Goal: Information Seeking & Learning: Learn about a topic

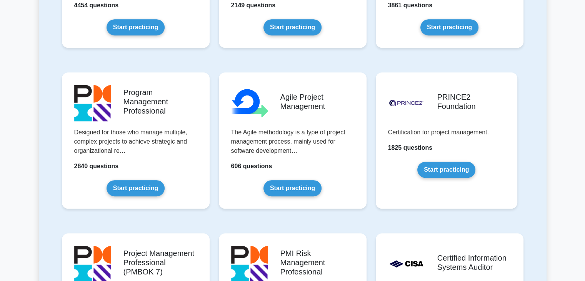
scroll to position [470, 0]
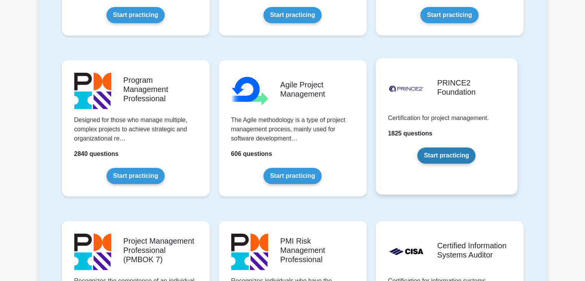
click at [456, 162] on link "Start practicing" at bounding box center [447, 155] width 58 height 16
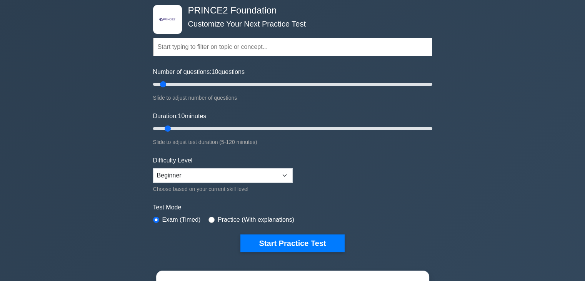
scroll to position [39, 0]
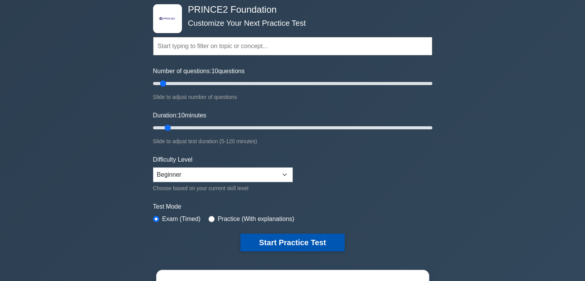
click at [319, 239] on button "Start Practice Test" at bounding box center [293, 243] width 104 height 18
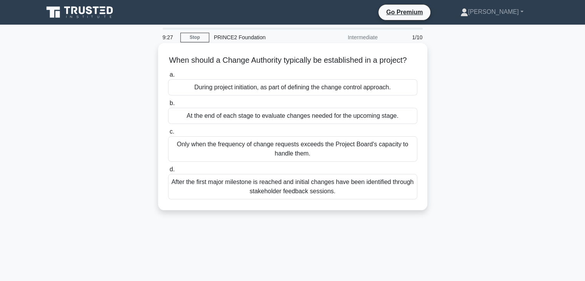
click at [278, 199] on div "After the first major milestone is reached and initial changes have been identi…" at bounding box center [292, 186] width 249 height 25
click at [168, 172] on input "d. After the first major milestone is reached and initial changes have been ide…" at bounding box center [168, 169] width 0 height 5
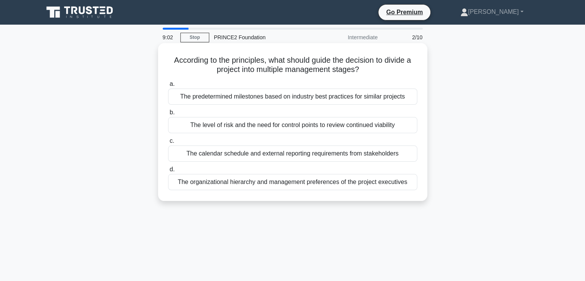
click at [266, 184] on div "The organizational hierarchy and management preferences of the project executiv…" at bounding box center [292, 182] width 249 height 16
click at [168, 172] on input "d. The organizational hierarchy and management preferences of the project execu…" at bounding box center [168, 169] width 0 height 5
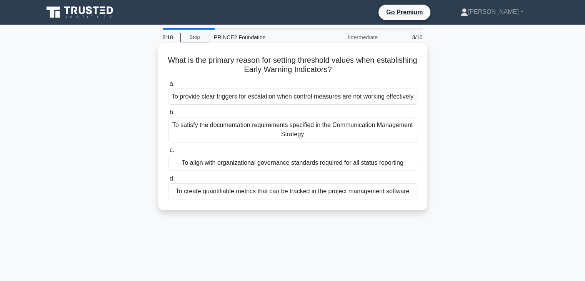
click at [288, 128] on div "To satisfy the documentation requirements specified in the Communication Manage…" at bounding box center [292, 129] width 249 height 25
click at [168, 115] on input "b. To satisfy the documentation requirements specified in the Communication Man…" at bounding box center [168, 112] width 0 height 5
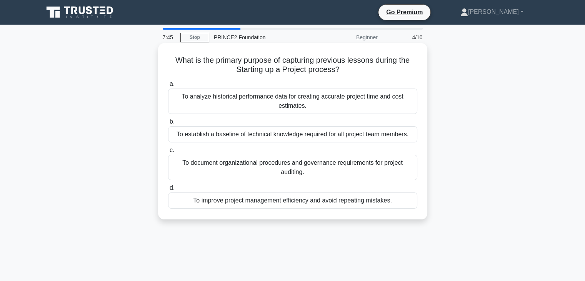
click at [280, 198] on div "To improve project management efficiency and avoid repeating mistakes." at bounding box center [292, 200] width 249 height 16
click at [168, 191] on input "d. To improve project management efficiency and avoid repeating mistakes." at bounding box center [168, 188] width 0 height 5
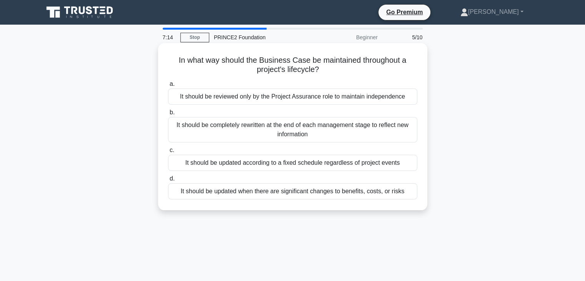
click at [245, 192] on div "It should be updated when there are significant changes to benefits, costs, or …" at bounding box center [292, 191] width 249 height 16
click at [168, 181] on input "d. It should be updated when there are significant changes to benefits, costs, …" at bounding box center [168, 178] width 0 height 5
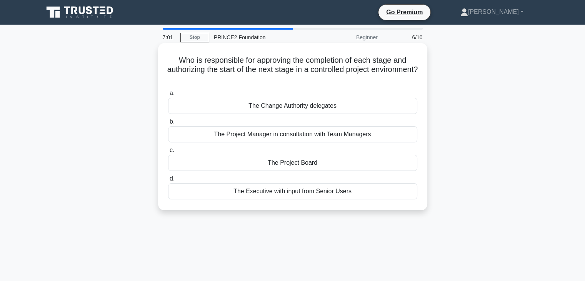
click at [284, 164] on div "The Project Board" at bounding box center [292, 163] width 249 height 16
click at [168, 153] on input "c. The Project Board" at bounding box center [168, 150] width 0 height 5
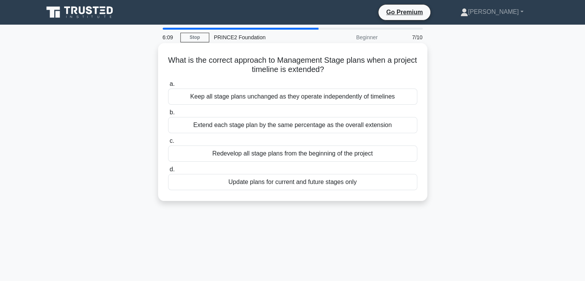
click at [264, 125] on div "Extend each stage plan by the same percentage as the overall extension" at bounding box center [292, 125] width 249 height 16
click at [168, 115] on input "b. Extend each stage plan by the same percentage as the overall extension" at bounding box center [168, 112] width 0 height 5
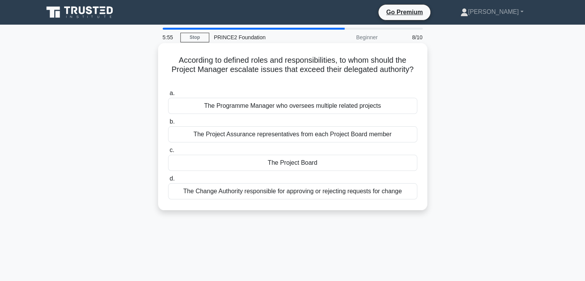
click at [286, 165] on div "The Project Board" at bounding box center [292, 163] width 249 height 16
click at [168, 153] on input "c. The Project Board" at bounding box center [168, 150] width 0 height 5
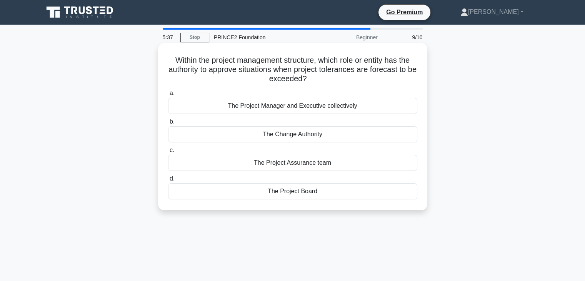
click at [294, 194] on div "The Project Board" at bounding box center [292, 191] width 249 height 16
click at [168, 181] on input "d. The Project Board" at bounding box center [168, 178] width 0 height 5
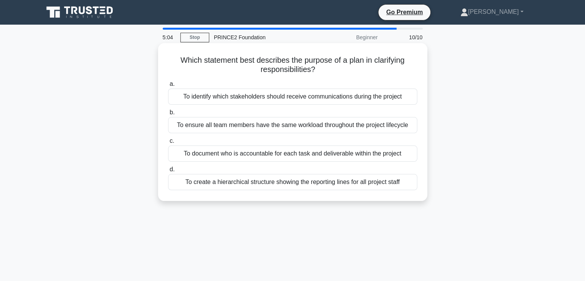
click at [284, 155] on div "To document who is accountable for each task and deliverable within the project" at bounding box center [292, 153] width 249 height 16
click at [168, 144] on input "c. To document who is accountable for each task and deliverable within the proj…" at bounding box center [168, 141] width 0 height 5
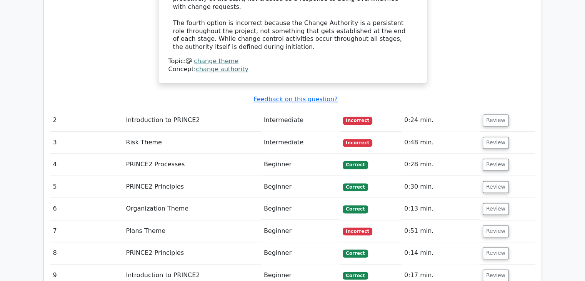
scroll to position [990, 0]
